Goal: Transaction & Acquisition: Purchase product/service

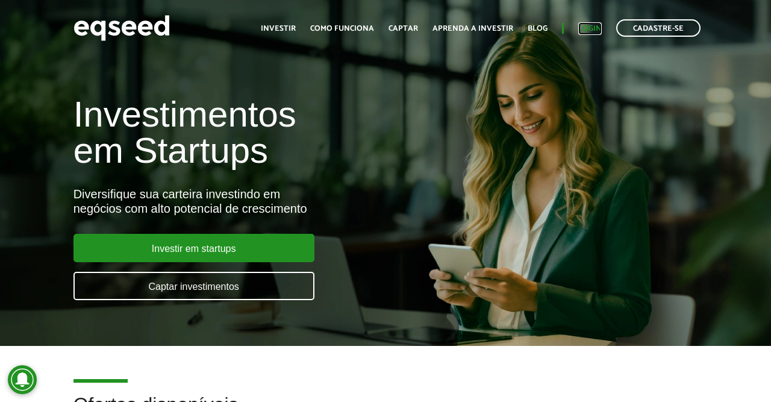
click at [589, 32] on link "Login" at bounding box center [589, 29] width 23 height 8
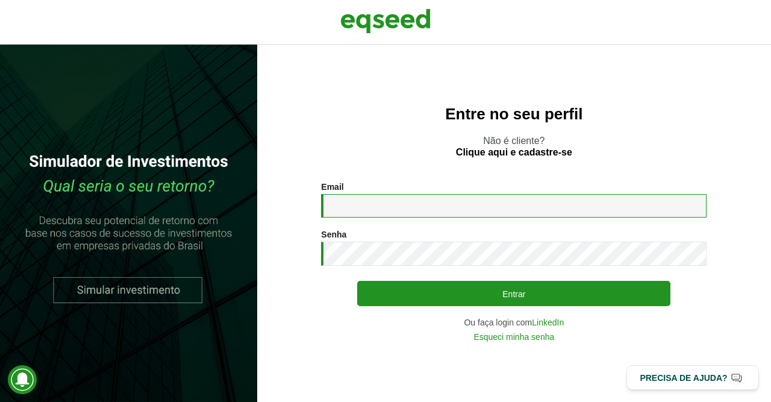
click at [453, 204] on input "Email *" at bounding box center [513, 205] width 385 height 23
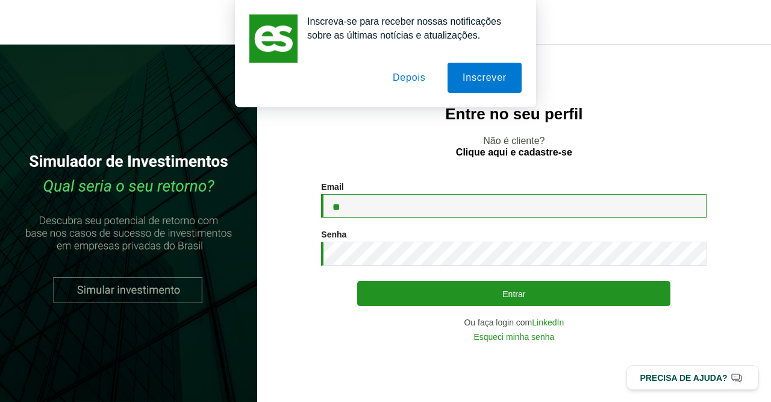
type input "*"
type input "**********"
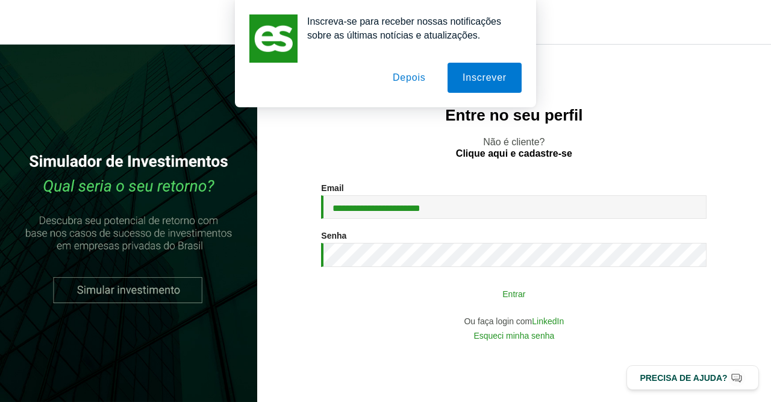
click at [461, 292] on button "Entrar" at bounding box center [513, 293] width 313 height 23
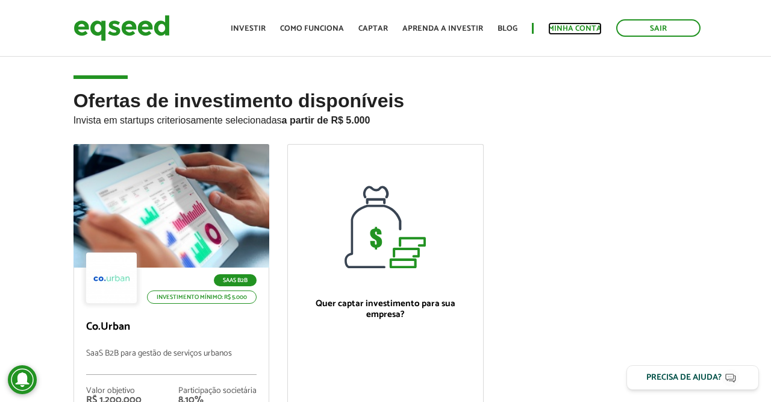
click at [584, 30] on link "Minha conta" at bounding box center [575, 29] width 54 height 8
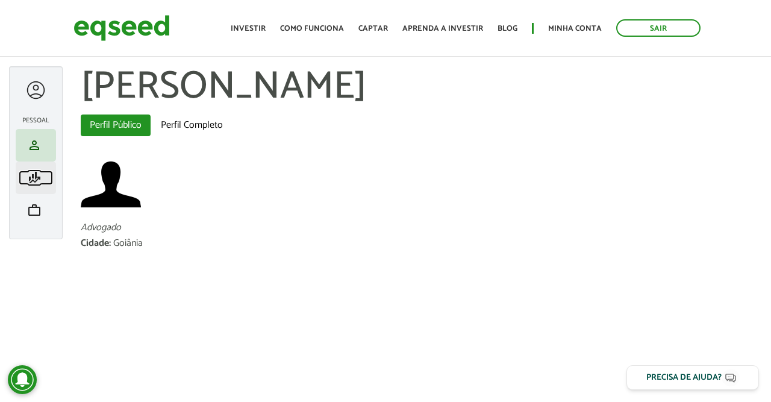
click at [39, 173] on span "finance_mode" at bounding box center [34, 177] width 14 height 14
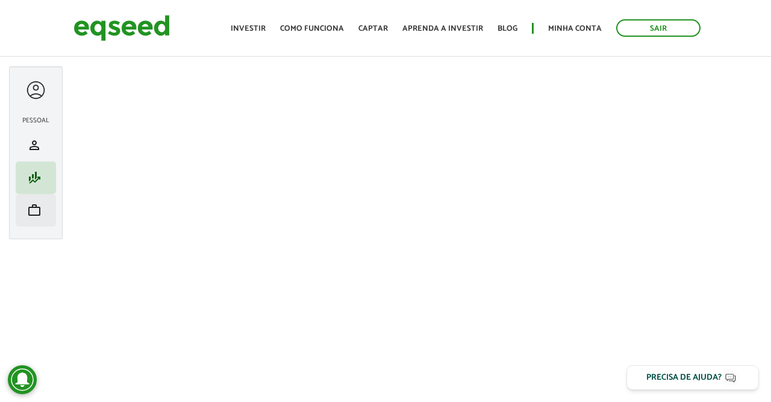
click at [28, 198] on li "work Meu portfólio" at bounding box center [36, 210] width 40 height 33
click at [34, 216] on span "work" at bounding box center [34, 210] width 14 height 14
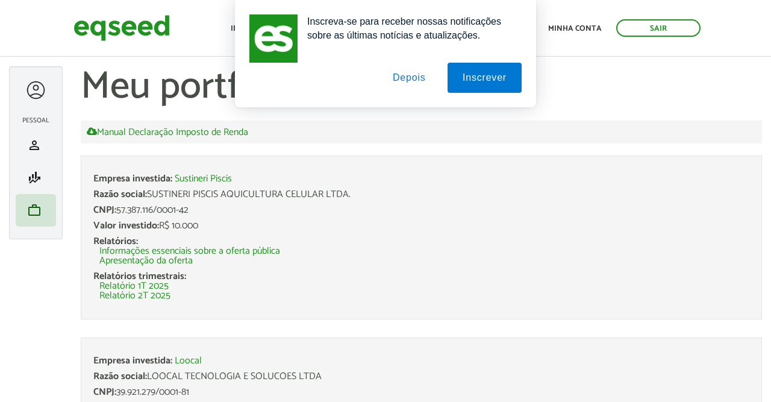
click at [419, 75] on button "Depois" at bounding box center [409, 78] width 63 height 30
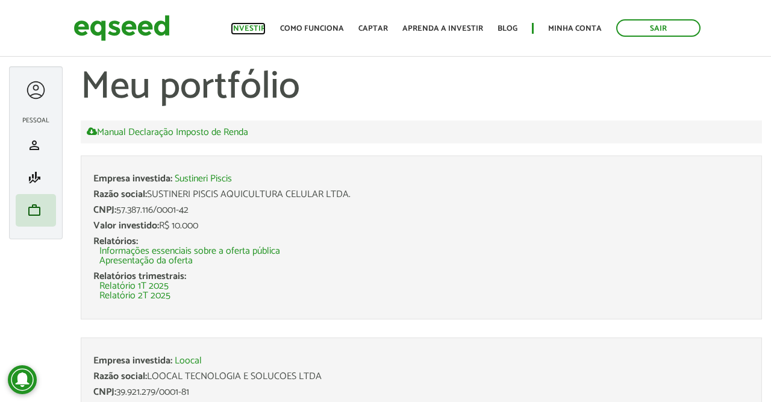
click at [261, 27] on link "Investir" at bounding box center [248, 29] width 35 height 8
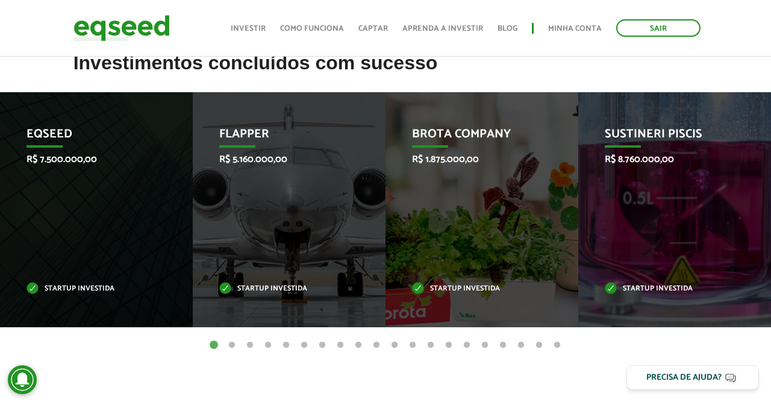
scroll to position [470, 0]
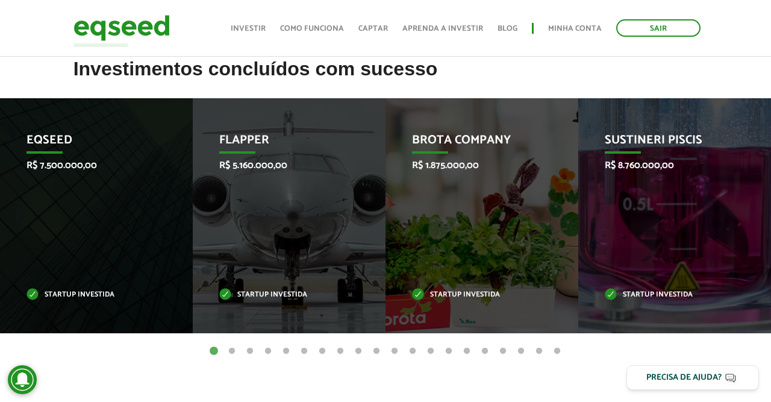
click at [234, 352] on button "2" at bounding box center [232, 351] width 12 height 12
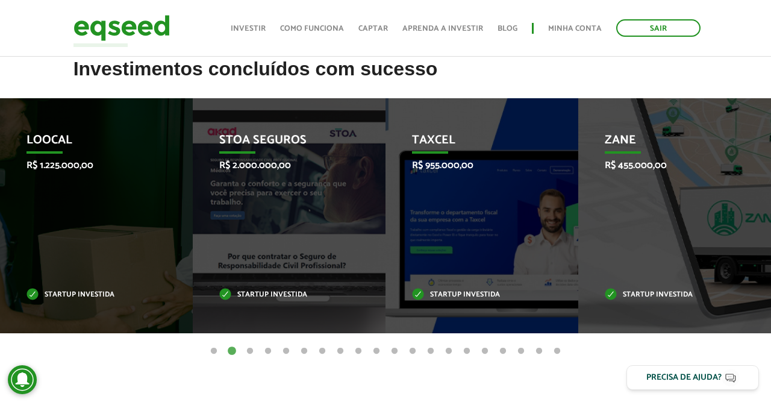
click at [248, 350] on button "3" at bounding box center [250, 351] width 12 height 12
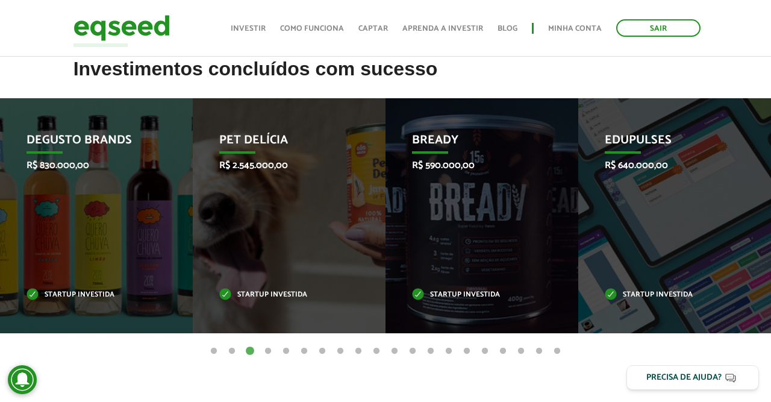
click at [269, 350] on button "4" at bounding box center [268, 351] width 12 height 12
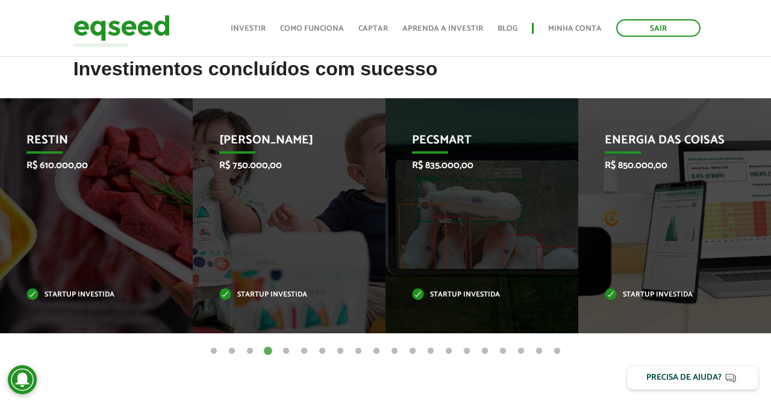
click at [286, 350] on button "5" at bounding box center [286, 351] width 12 height 12
